Goal: Task Accomplishment & Management: Complete application form

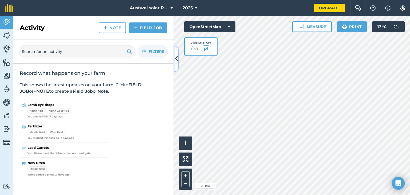
click at [175, 61] on icon at bounding box center [176, 58] width 3 height 9
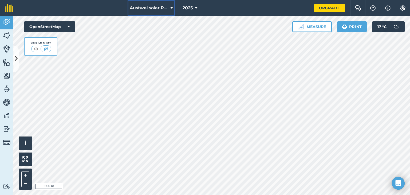
click at [173, 4] on button "Austwel solar Projects" at bounding box center [152, 8] width 48 height 16
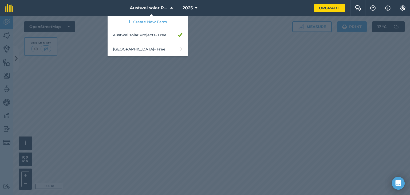
click at [247, 38] on div at bounding box center [205, 105] width 410 height 179
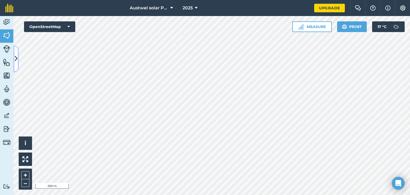
click at [16, 63] on icon at bounding box center [16, 58] width 3 height 9
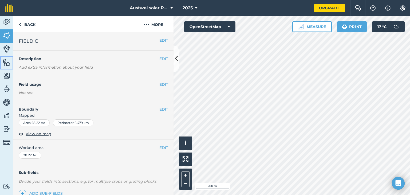
click at [5, 61] on img at bounding box center [6, 62] width 7 height 8
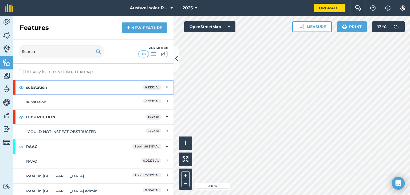
click at [67, 90] on strong "substation" at bounding box center [84, 87] width 116 height 14
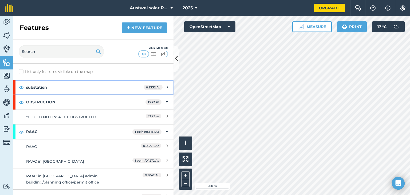
scroll to position [9, 0]
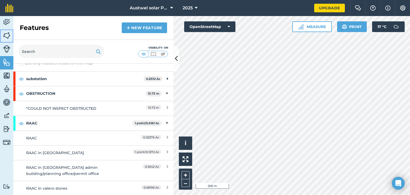
click at [7, 33] on img at bounding box center [6, 36] width 7 height 8
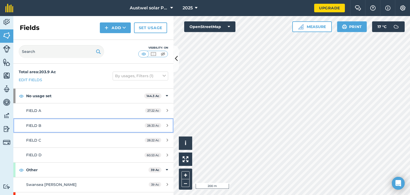
click at [163, 127] on div "28.33 Ac" at bounding box center [156, 125] width 34 height 4
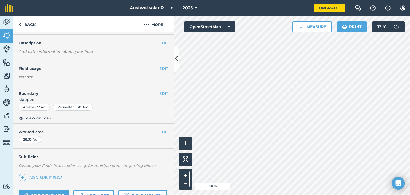
scroll to position [10, 0]
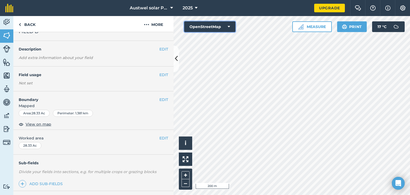
click at [230, 26] on icon at bounding box center [229, 26] width 2 height 5
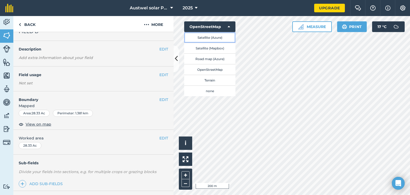
click at [216, 36] on button "Satellite (Azure)" at bounding box center [209, 37] width 51 height 11
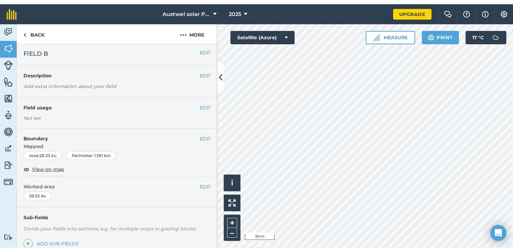
scroll to position [1, 0]
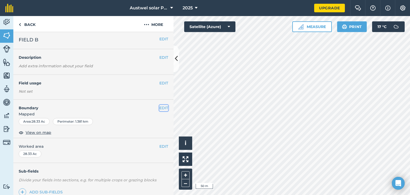
click at [160, 107] on button "EDIT" at bounding box center [163, 108] width 9 height 6
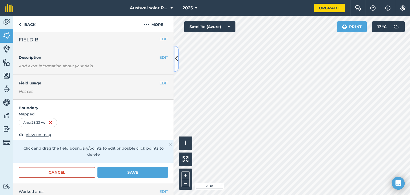
click at [178, 56] on button at bounding box center [176, 58] width 5 height 27
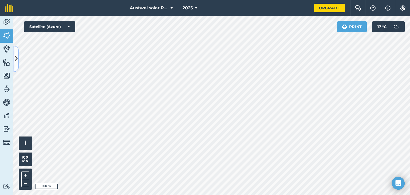
click at [17, 63] on icon at bounding box center [16, 58] width 3 height 9
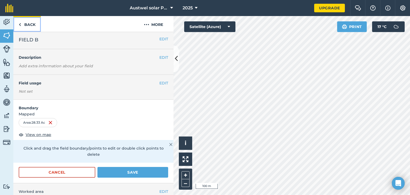
click at [25, 24] on link "Back" at bounding box center [27, 24] width 28 height 16
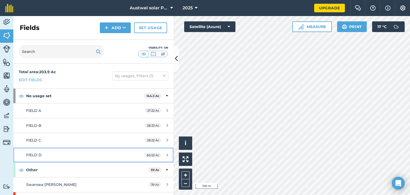
click at [49, 154] on div "FIELD D" at bounding box center [76, 155] width 100 height 6
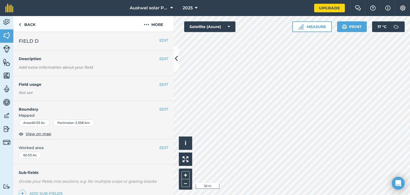
click at [122, 75] on div "Activity Fields Livestock Features Maps Team Vehicles Data Reporting Billing Tu…" at bounding box center [205, 105] width 410 height 179
click at [131, 115] on span "Mapped" at bounding box center [93, 115] width 160 height 6
click at [35, 133] on span "View on map" at bounding box center [39, 134] width 26 height 6
click at [159, 109] on button "EDIT" at bounding box center [163, 109] width 9 height 6
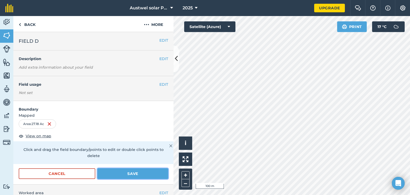
click at [130, 172] on button "Save" at bounding box center [133, 173] width 71 height 11
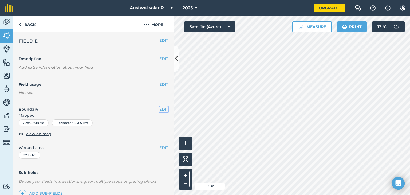
click at [160, 109] on button "EDIT" at bounding box center [163, 109] width 9 height 6
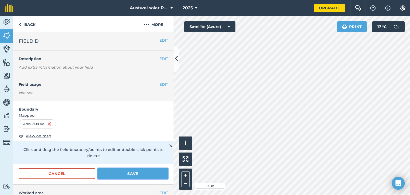
click at [137, 174] on button "Save" at bounding box center [133, 173] width 71 height 11
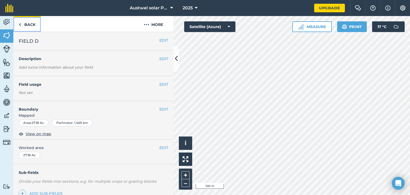
click at [24, 25] on link "Back" at bounding box center [27, 24] width 28 height 16
click at [21, 27] on link "Back" at bounding box center [27, 24] width 28 height 16
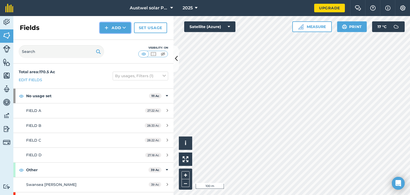
click at [120, 28] on button "Add" at bounding box center [115, 27] width 31 height 11
click at [119, 42] on link "Draw" at bounding box center [115, 40] width 29 height 12
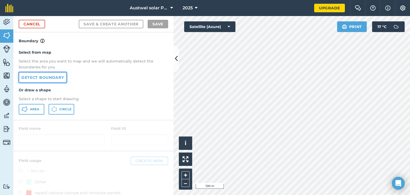
click at [49, 78] on link "Detect boundary" at bounding box center [43, 77] width 48 height 11
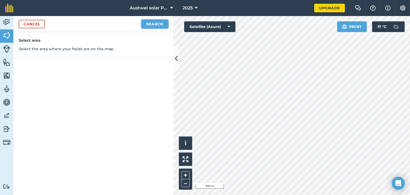
click at [149, 25] on button "Search" at bounding box center [155, 24] width 27 height 9
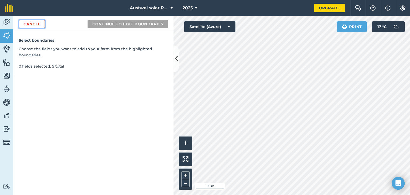
click at [34, 23] on link "Cancel" at bounding box center [32, 24] width 26 height 9
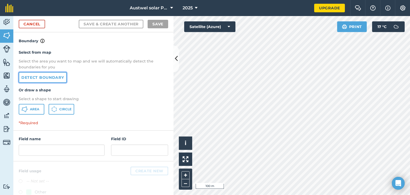
click at [46, 78] on link "Detect boundary" at bounding box center [43, 77] width 48 height 11
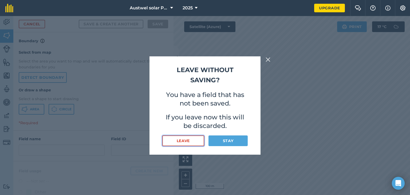
click at [196, 142] on button "Leave" at bounding box center [183, 140] width 42 height 11
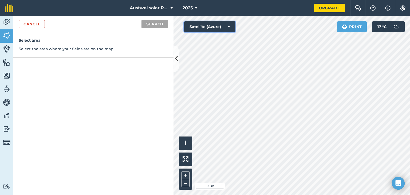
click at [210, 32] on button "Satellite (Azure)" at bounding box center [209, 26] width 51 height 11
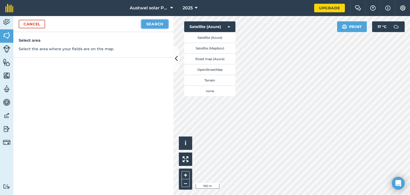
click at [159, 25] on button "Search" at bounding box center [155, 24] width 27 height 9
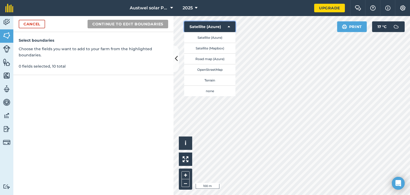
click at [227, 27] on button "Satellite (Azure)" at bounding box center [209, 26] width 51 height 11
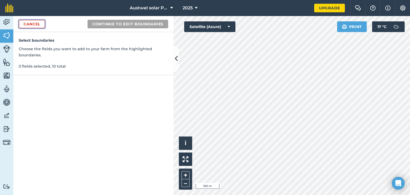
click at [42, 25] on link "Cancel" at bounding box center [32, 24] width 26 height 9
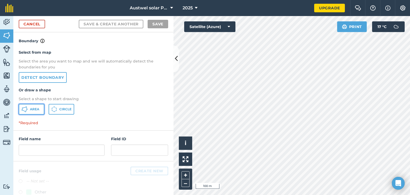
click at [31, 109] on span "Area" at bounding box center [34, 109] width 9 height 4
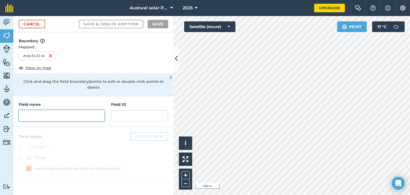
click at [60, 113] on input "text" at bounding box center [62, 115] width 86 height 11
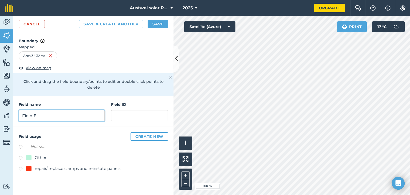
type input "Field E"
click at [159, 23] on button "Save" at bounding box center [158, 24] width 21 height 9
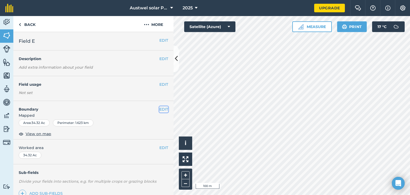
click at [159, 106] on button "EDIT" at bounding box center [163, 109] width 9 height 6
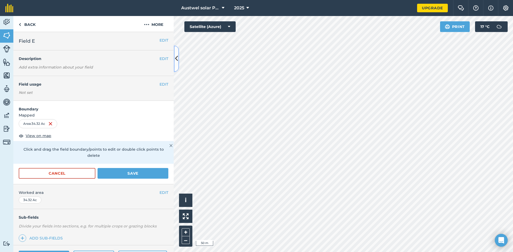
click at [177, 56] on icon at bounding box center [176, 58] width 3 height 9
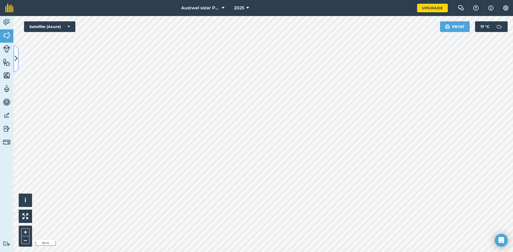
click at [15, 65] on button at bounding box center [15, 58] width 5 height 27
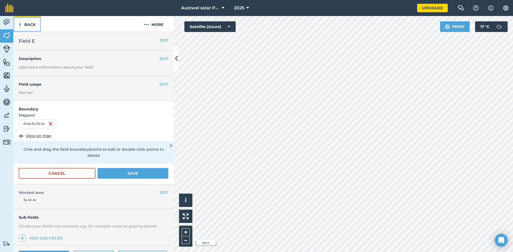
click at [30, 22] on link "Back" at bounding box center [27, 24] width 28 height 16
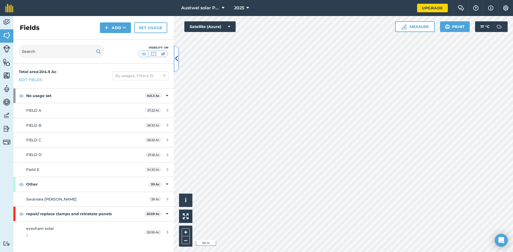
click at [176, 63] on icon at bounding box center [176, 58] width 3 height 9
